Goal: Navigation & Orientation: Understand site structure

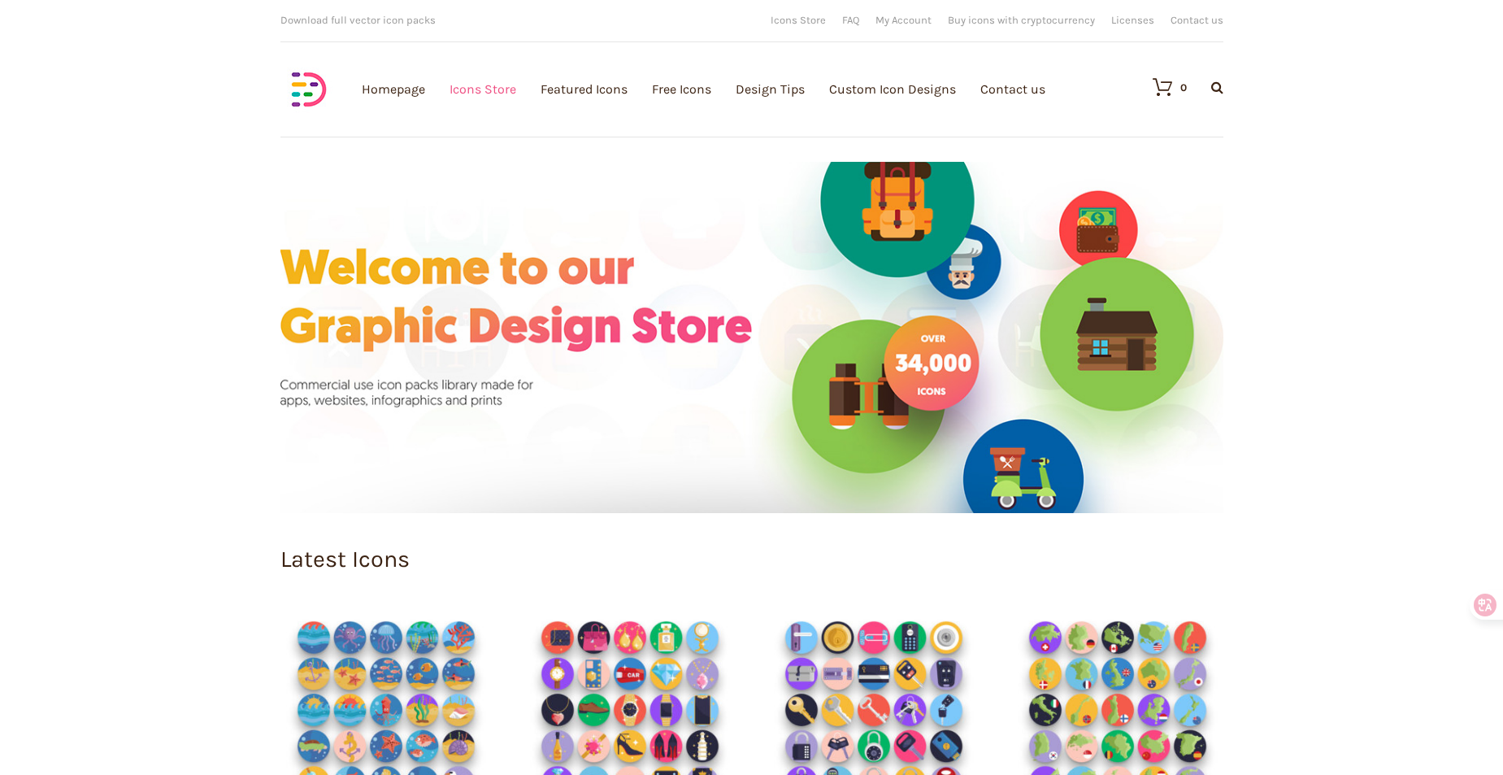
click at [497, 101] on link "Icons Store" at bounding box center [483, 89] width 67 height 178
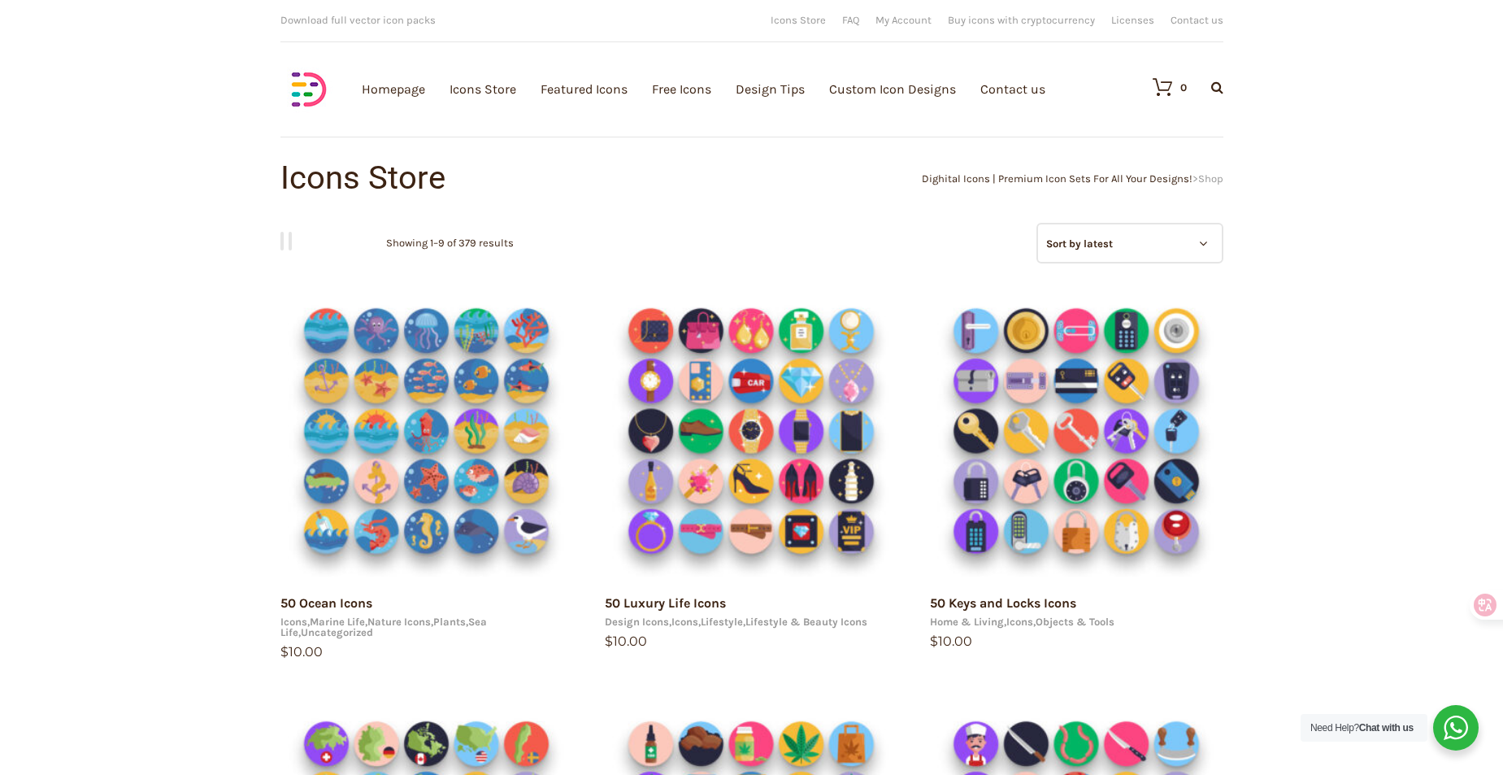
click at [302, 94] on img at bounding box center [309, 89] width 57 height 57
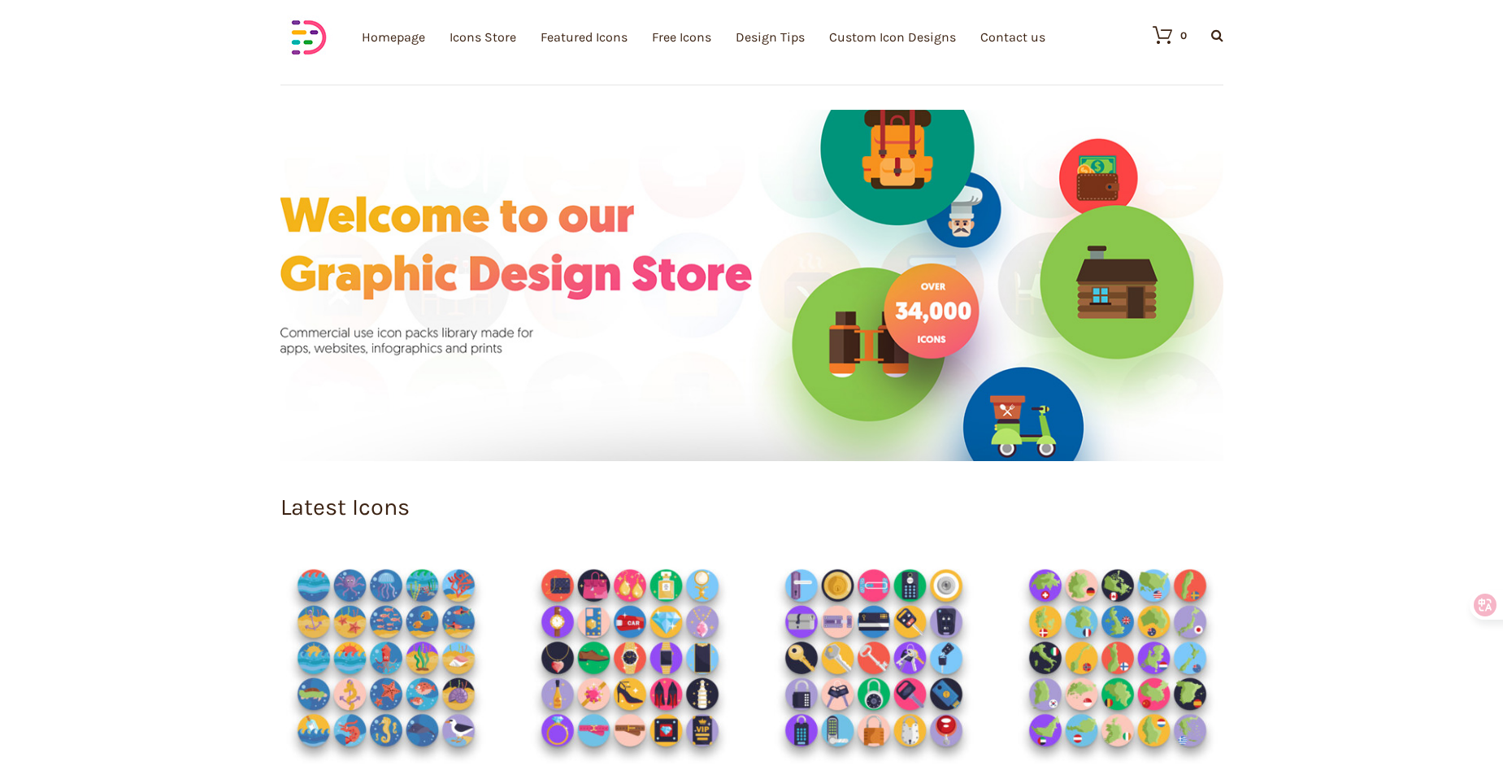
scroll to position [50, 0]
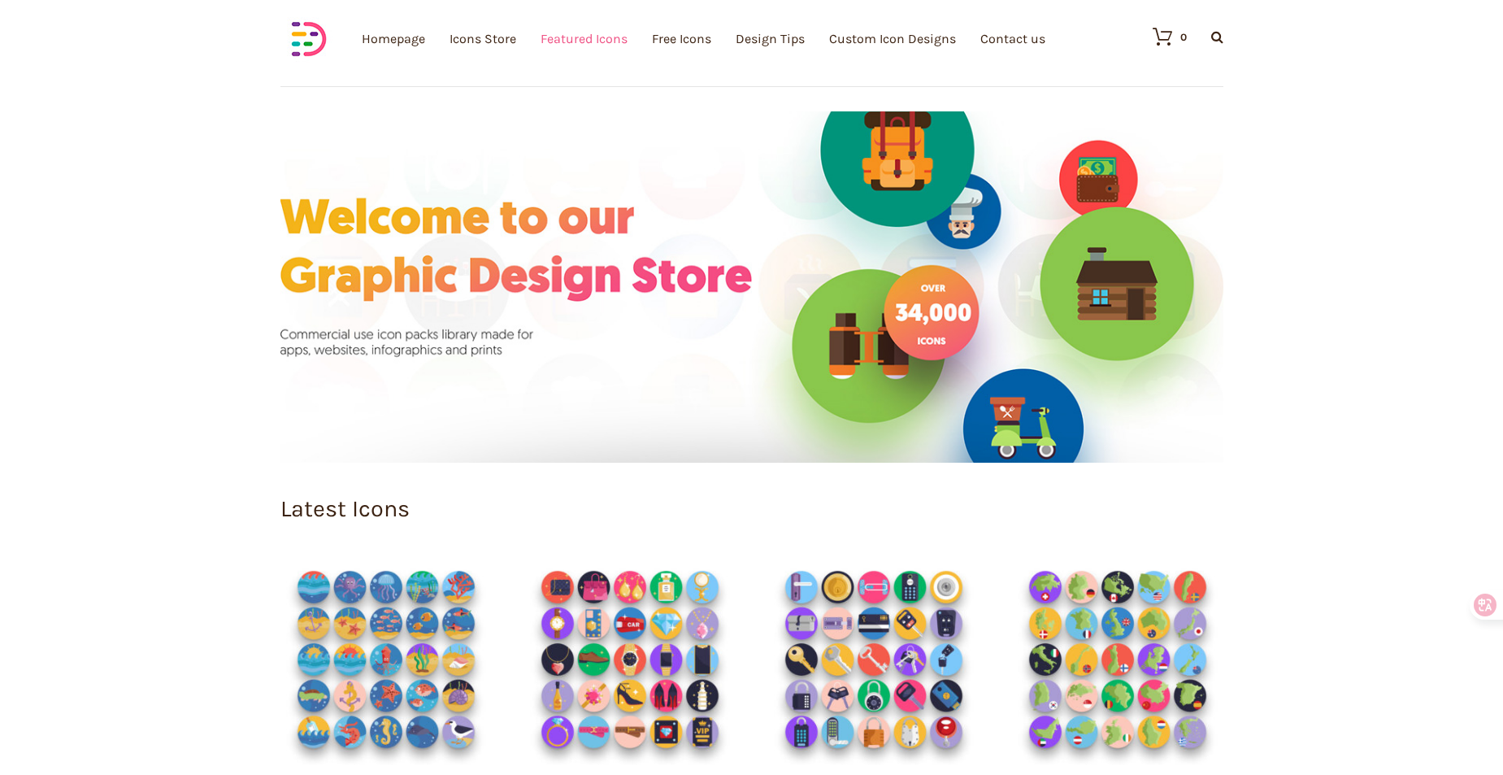
click at [587, 28] on link "Featured Icons" at bounding box center [584, 39] width 87 height 178
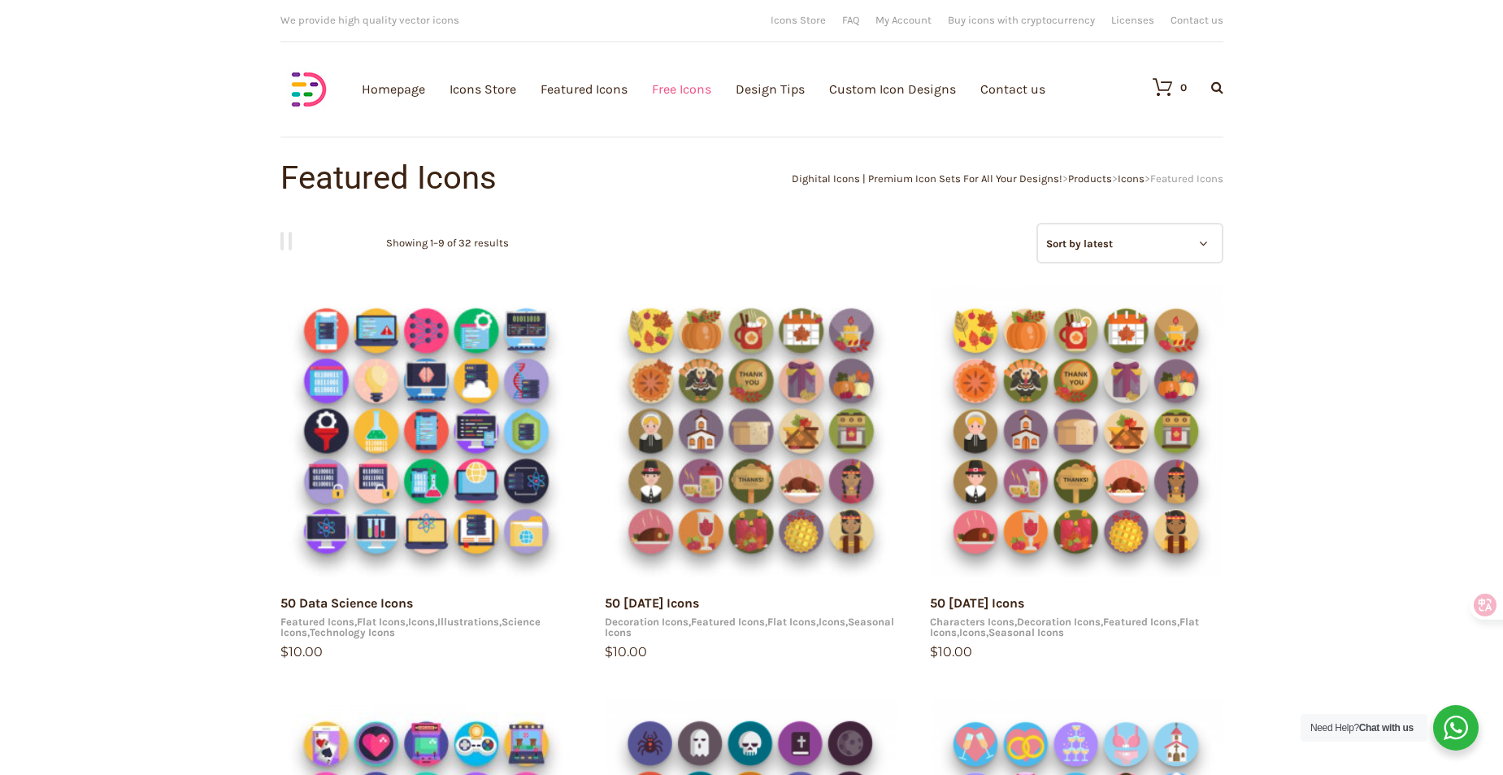
click at [688, 94] on link "Free Icons" at bounding box center [681, 89] width 59 height 178
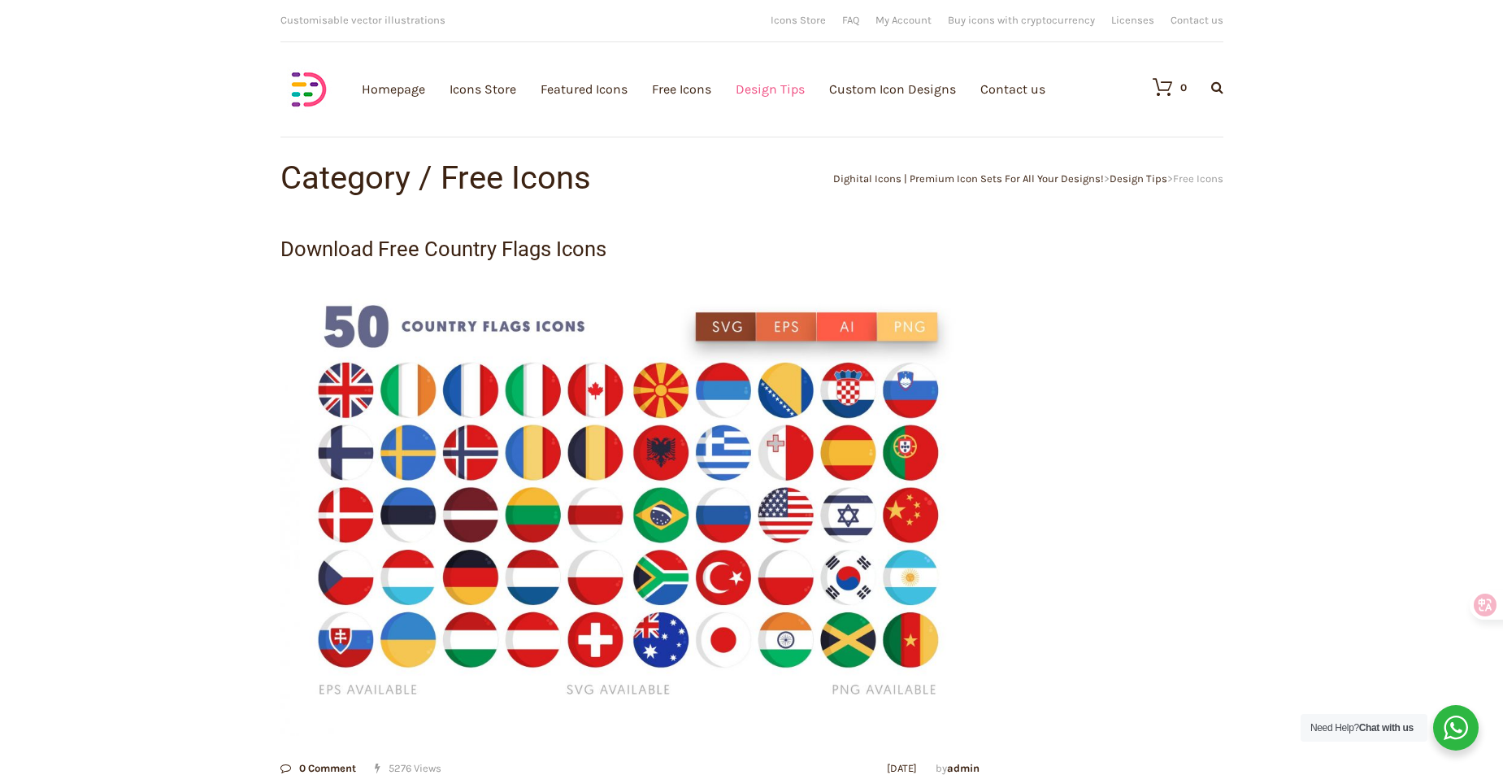
click at [759, 98] on link "Design Tips" at bounding box center [770, 89] width 69 height 178
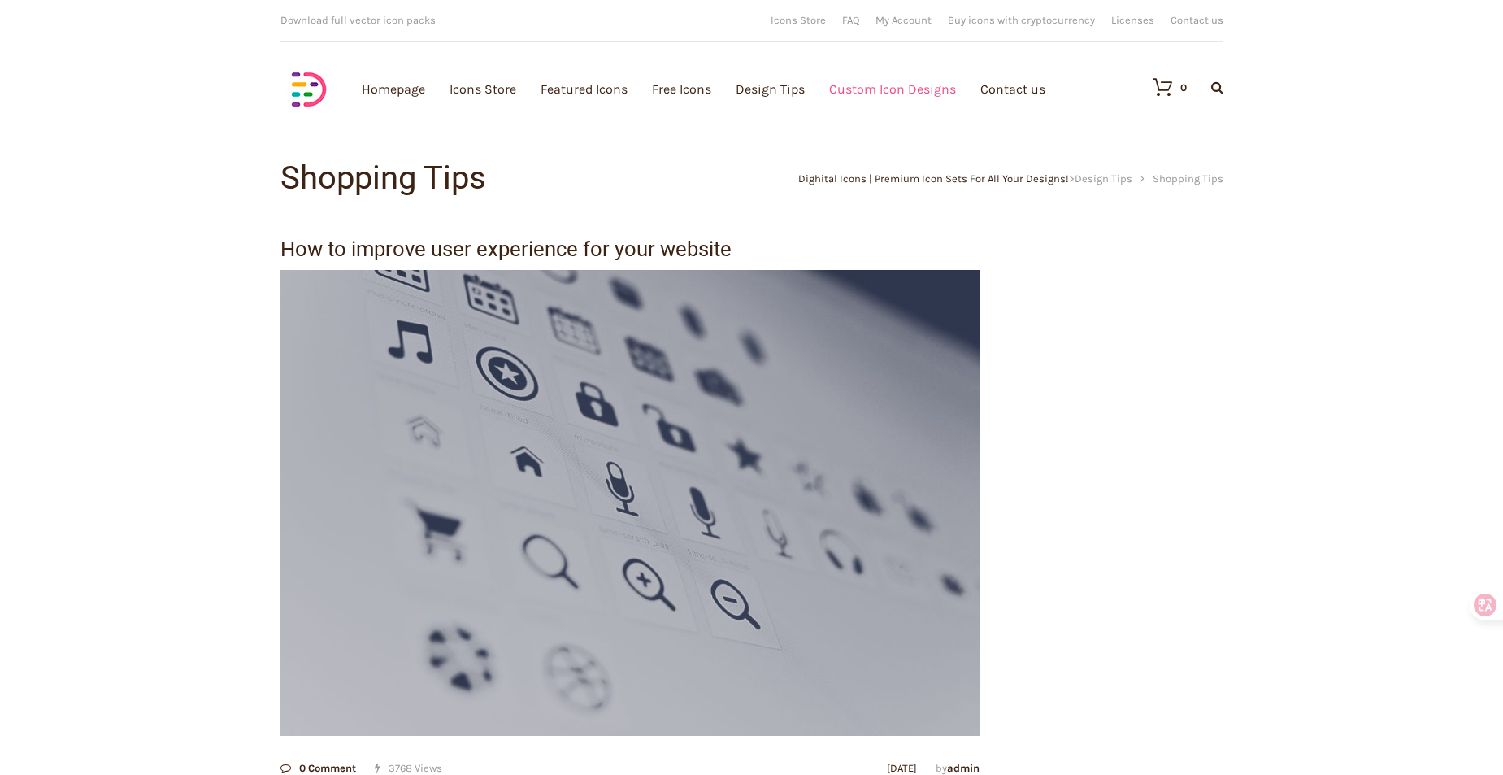
click at [880, 93] on link "Custom Icon Designs" at bounding box center [892, 89] width 127 height 178
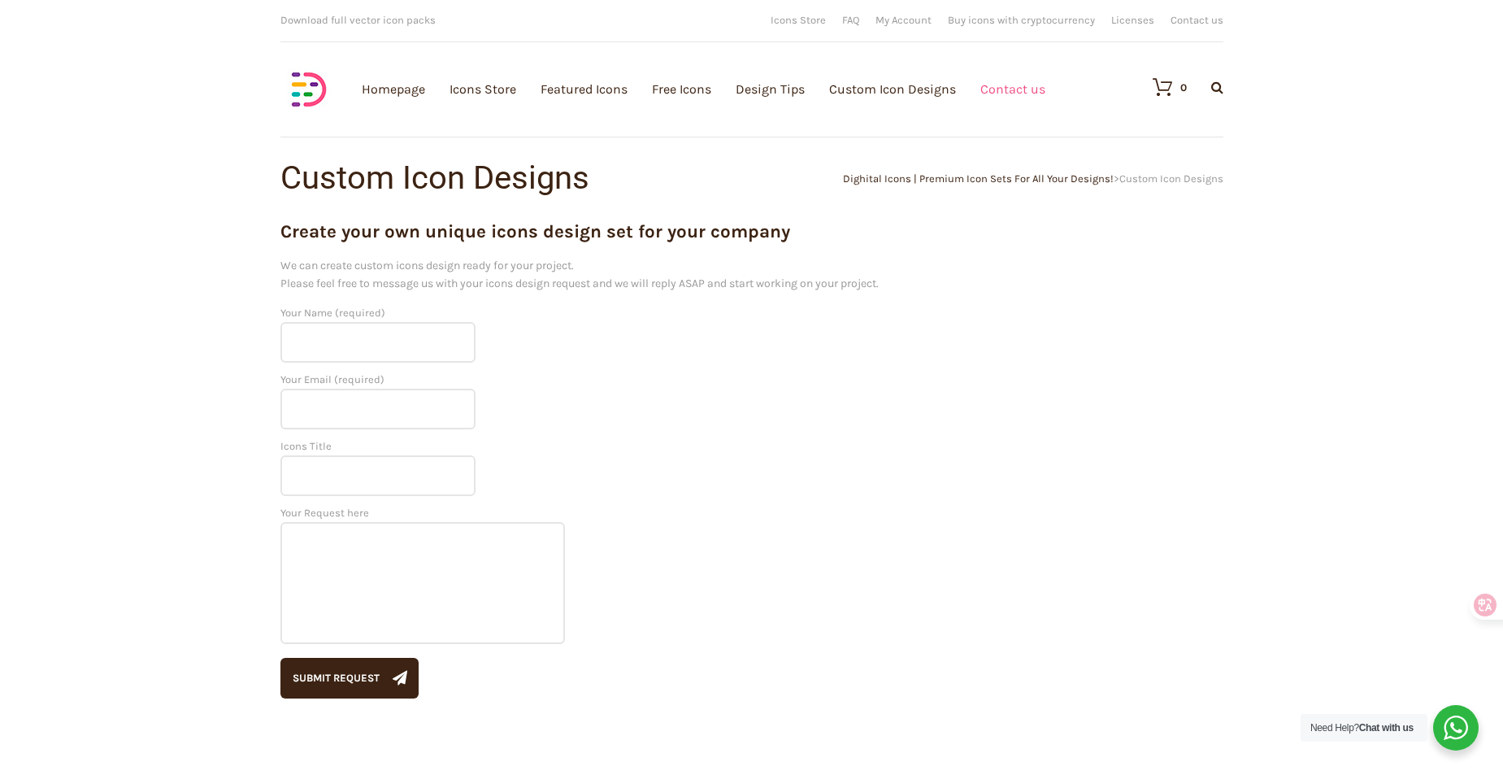
click at [1003, 80] on link "Contact us" at bounding box center [1013, 89] width 65 height 178
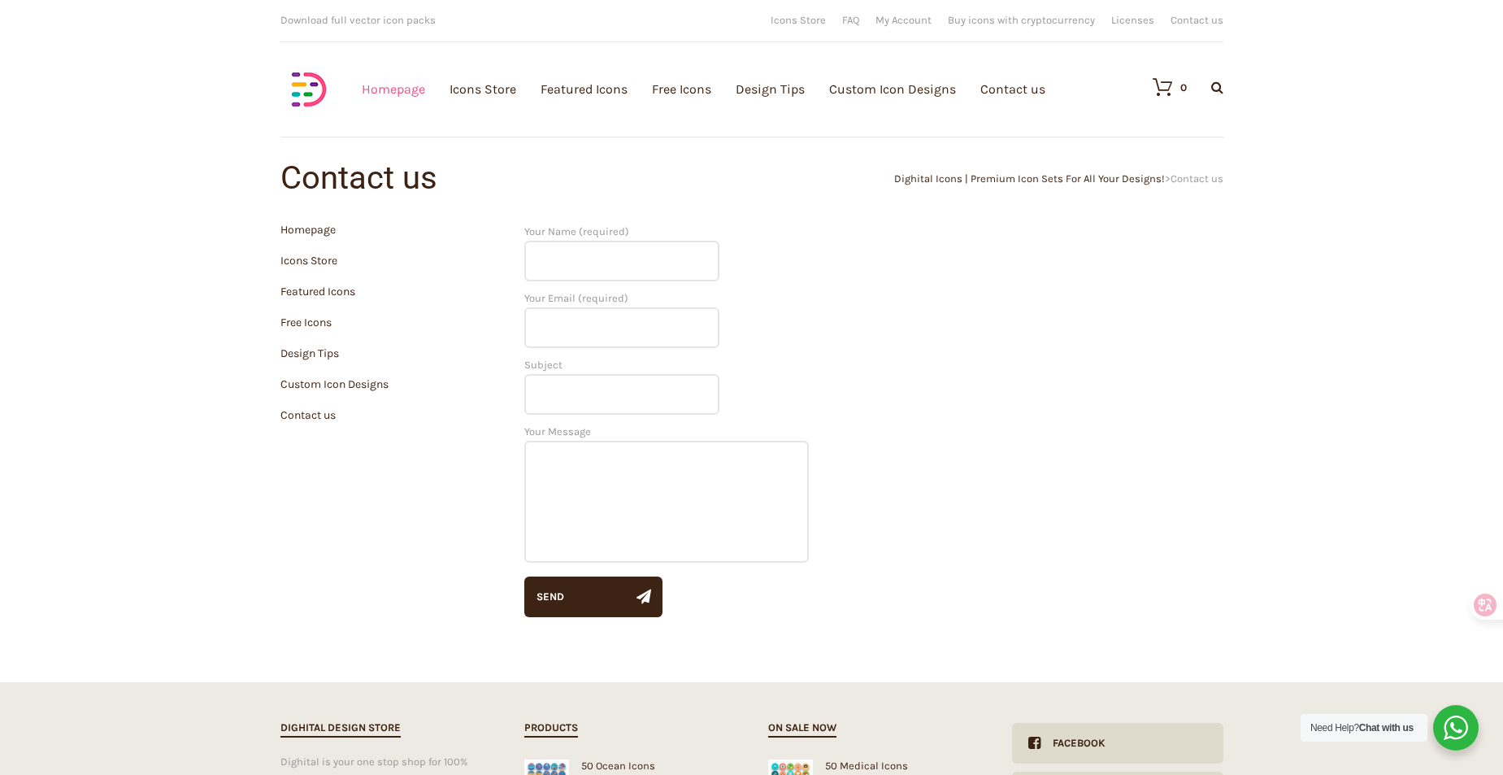
click at [395, 96] on link "Homepage" at bounding box center [393, 89] width 63 height 178
